Goal: Task Accomplishment & Management: Manage account settings

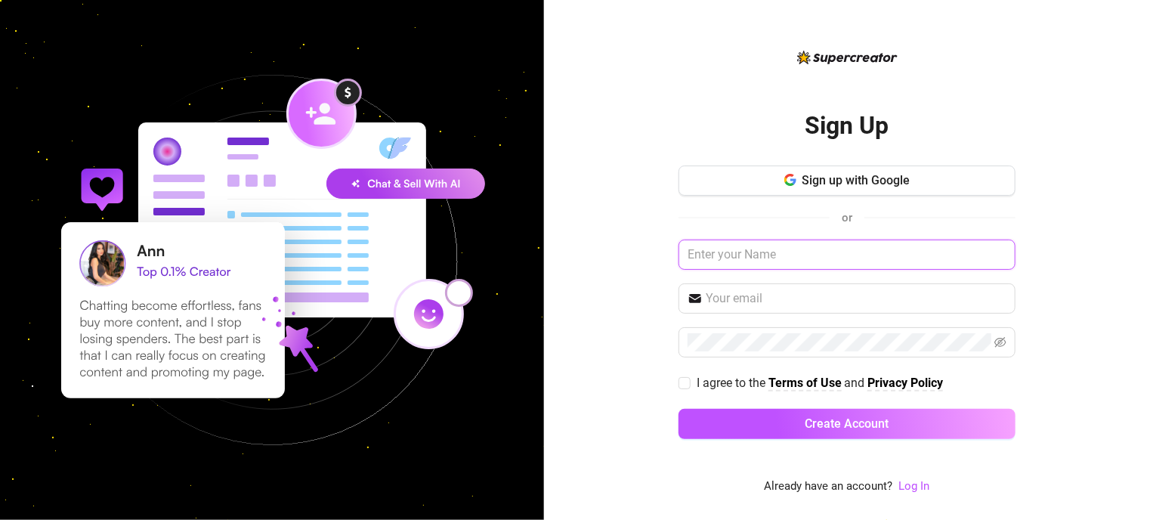
click at [788, 263] on input "text" at bounding box center [846, 254] width 337 height 30
click at [849, 252] on input "[EMAIL_ADDRESS][DOMAIN_NAME]" at bounding box center [846, 254] width 337 height 30
type input "[EMAIL_ADDRESS][DOMAIN_NAME]"
click at [770, 298] on input "text" at bounding box center [856, 298] width 301 height 18
type input "[EMAIL_ADDRESS][DOMAIN_NAME]"
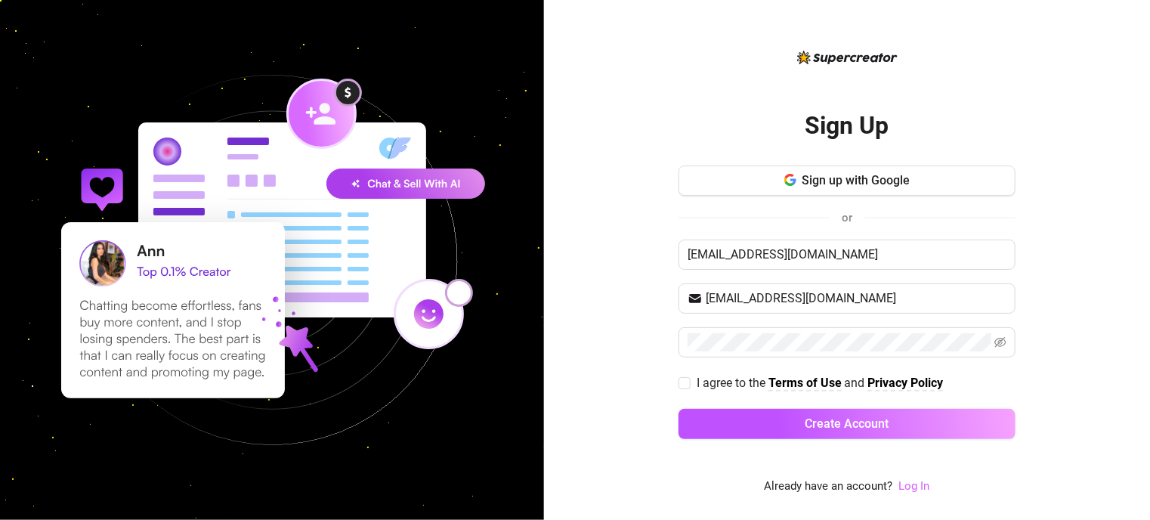
click at [914, 493] on link "Log In" at bounding box center [914, 486] width 31 height 14
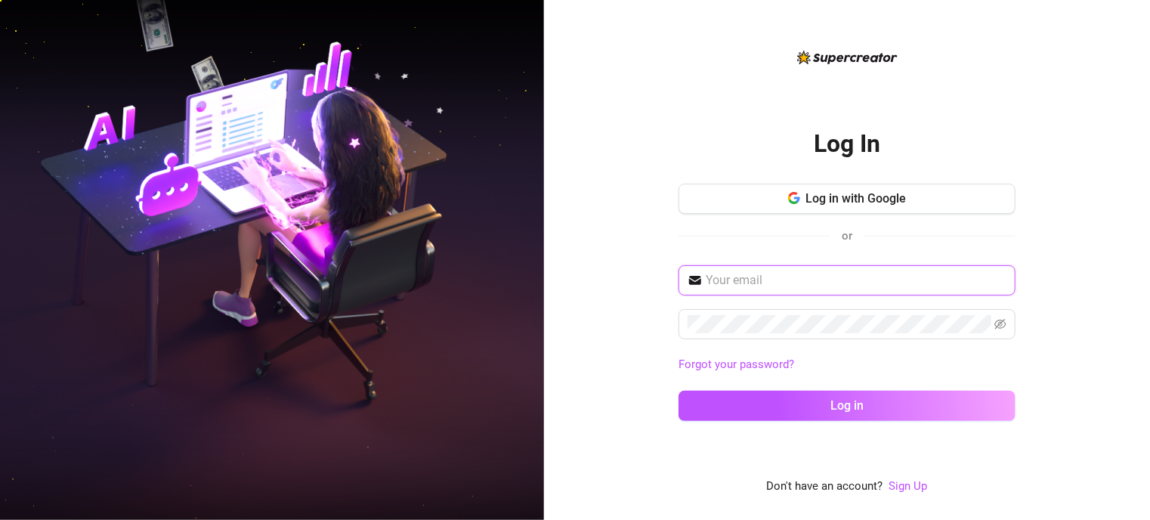
click at [866, 283] on input "text" at bounding box center [856, 280] width 301 height 18
type input "[EMAIL_ADDRESS][DOMAIN_NAME]"
click at [1006, 326] on span at bounding box center [846, 324] width 337 height 30
click at [1000, 326] on icon "eye-invisible" at bounding box center [1000, 324] width 12 height 12
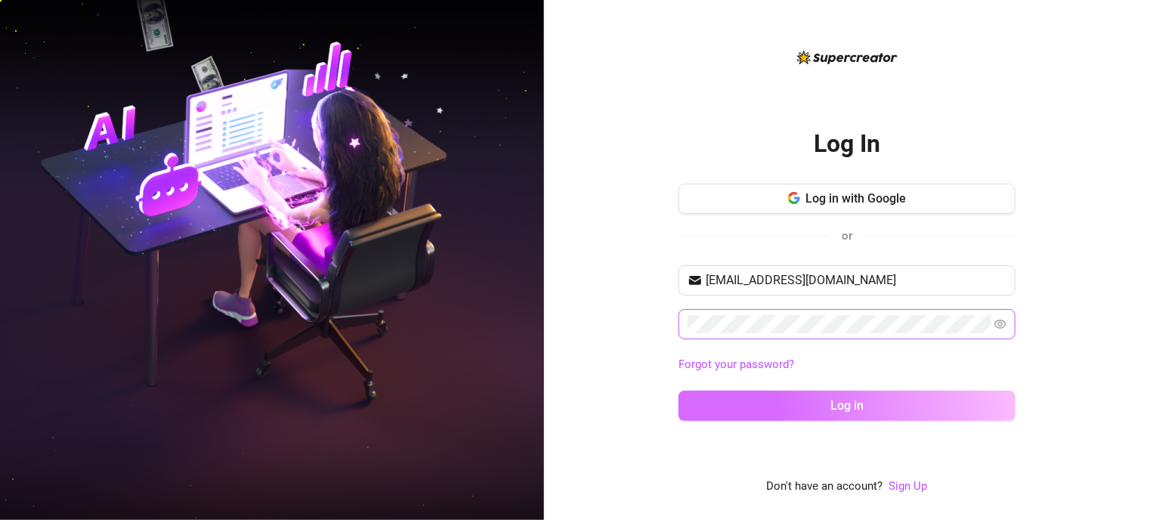
click at [904, 404] on button "Log in" at bounding box center [846, 406] width 337 height 30
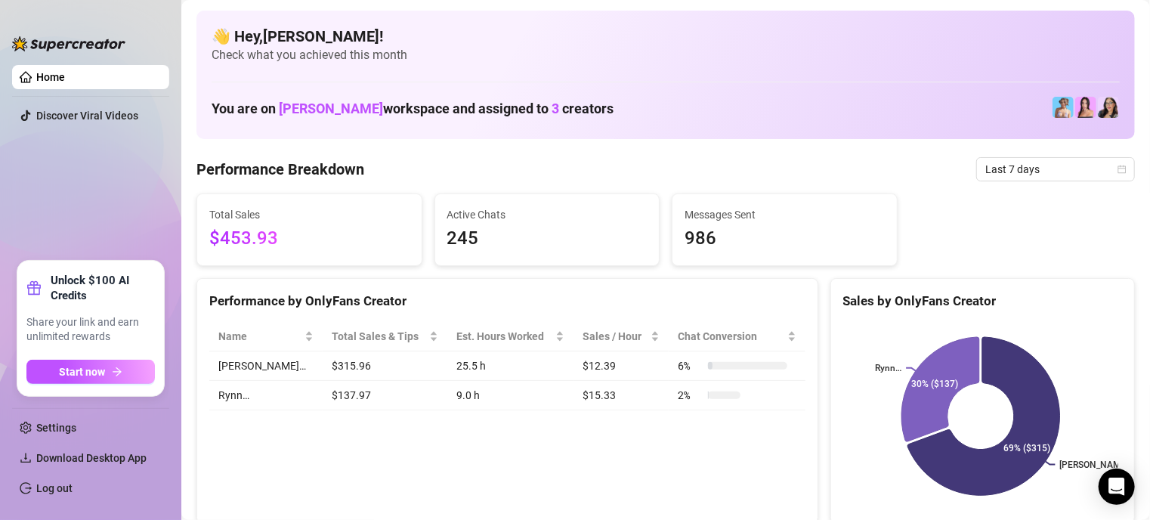
click at [65, 81] on link "Home" at bounding box center [50, 77] width 29 height 12
click at [86, 459] on span "Download Desktop App" at bounding box center [91, 458] width 110 height 12
